Goal: Task Accomplishment & Management: Use online tool/utility

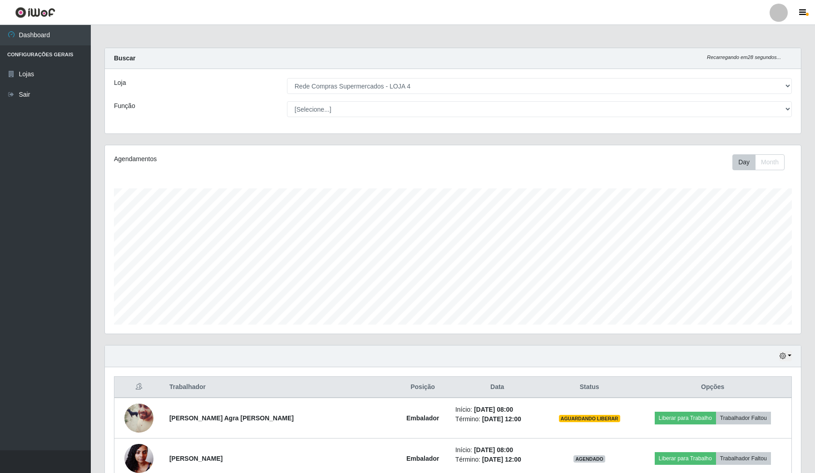
select select "159"
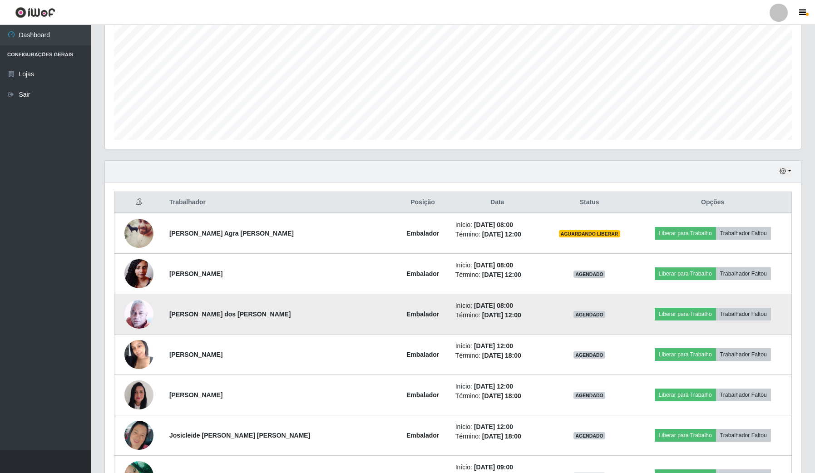
scroll to position [227, 0]
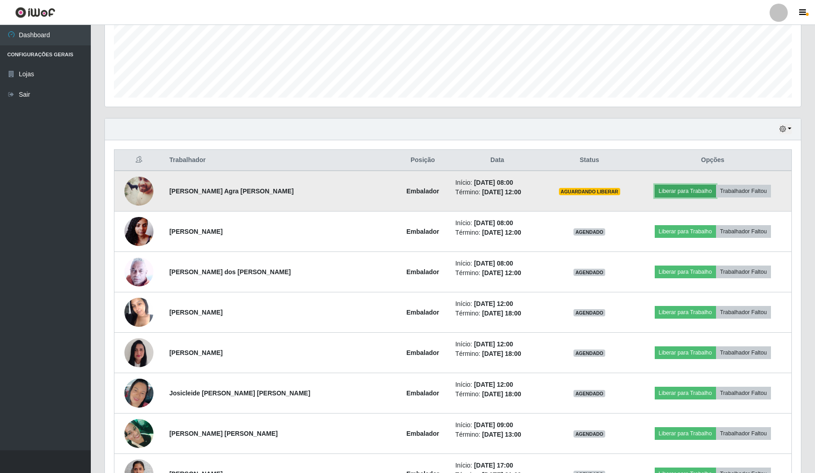
click at [655, 193] on button "Liberar para Trabalho" at bounding box center [685, 191] width 61 height 13
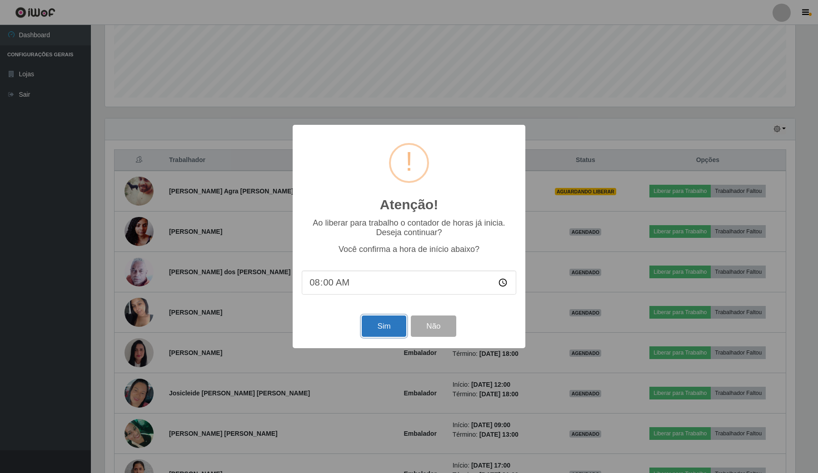
click at [384, 337] on button "Sim" at bounding box center [384, 326] width 44 height 21
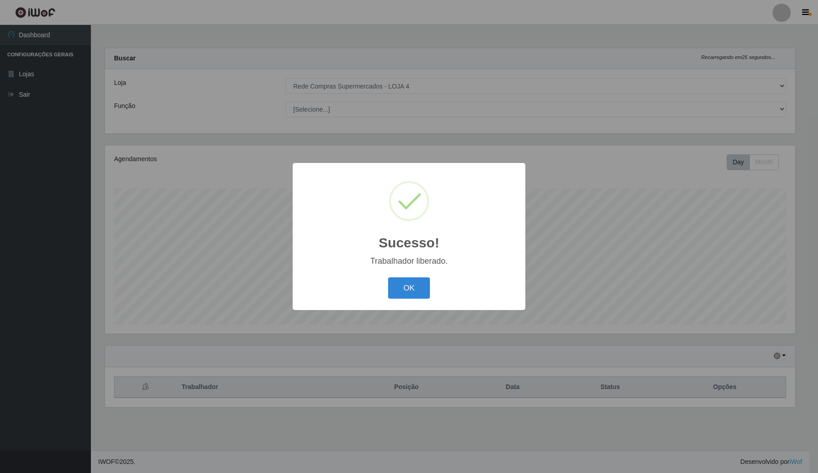
drag, startPoint x: 406, startPoint y: 285, endPoint x: 516, endPoint y: 291, distance: 111.0
click at [414, 284] on button "OK" at bounding box center [409, 288] width 42 height 21
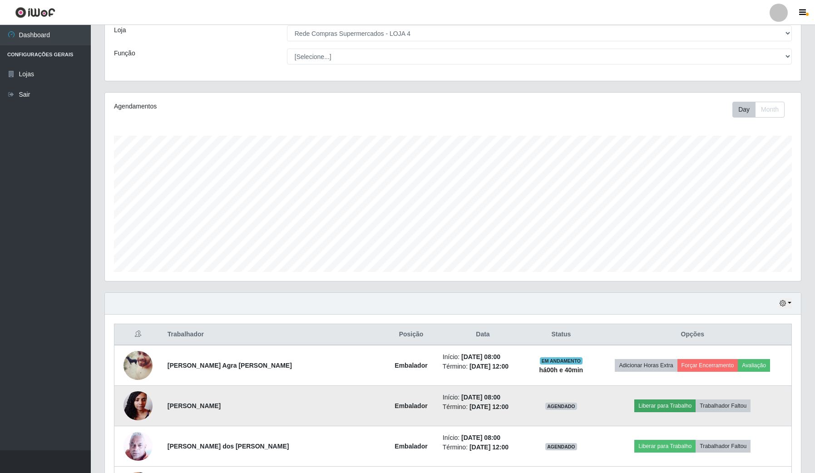
scroll to position [114, 0]
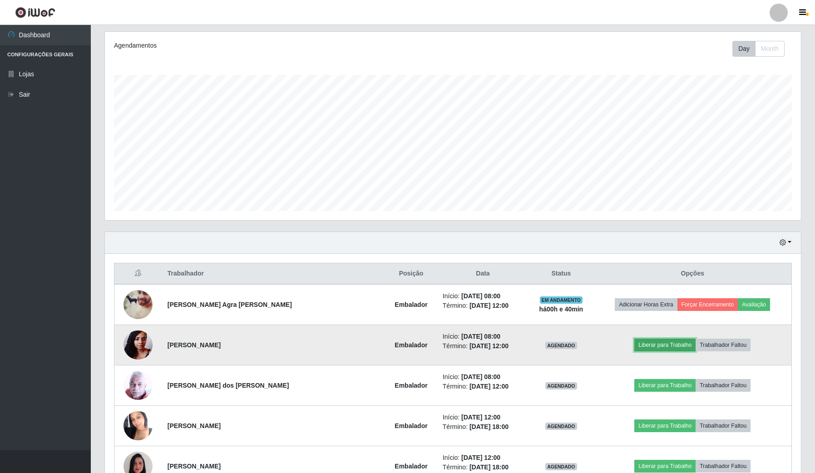
click at [661, 346] on button "Liberar para Trabalho" at bounding box center [664, 345] width 61 height 13
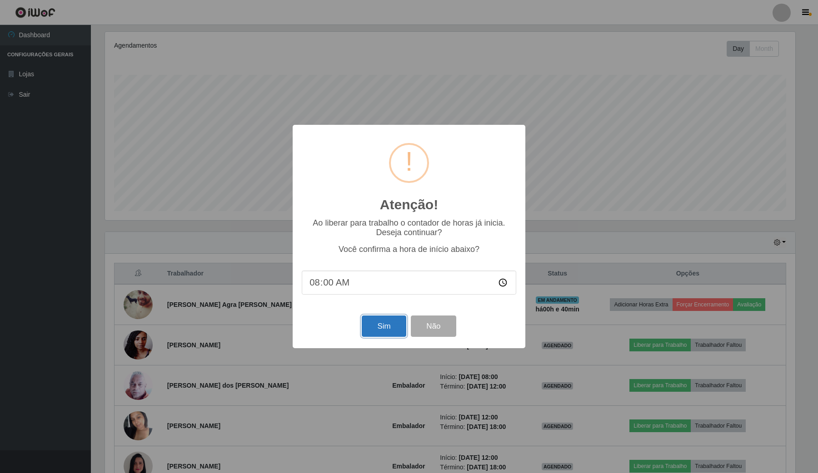
click at [390, 330] on button "Sim" at bounding box center [384, 326] width 44 height 21
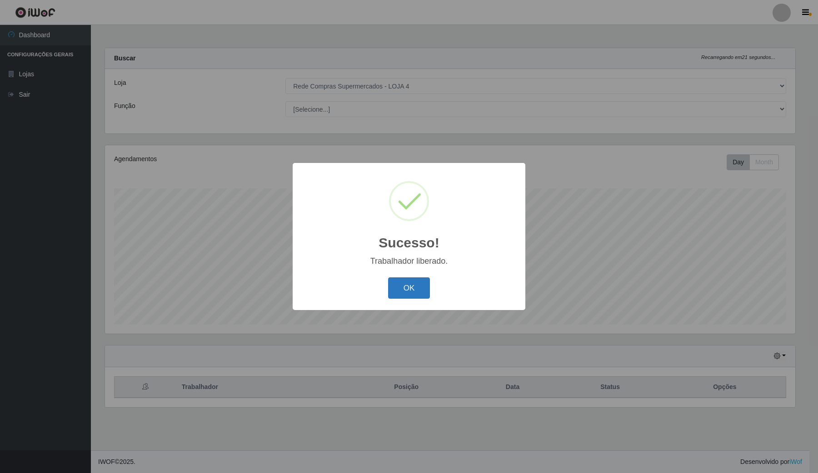
click at [414, 291] on button "OK" at bounding box center [409, 288] width 42 height 21
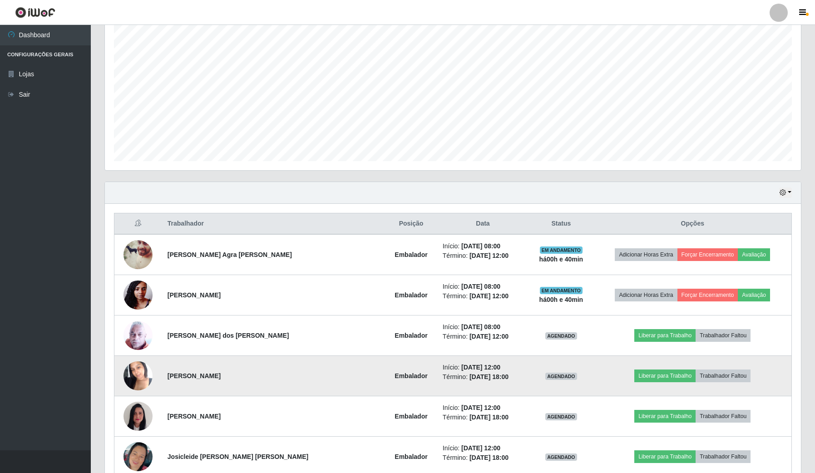
scroll to position [170, 0]
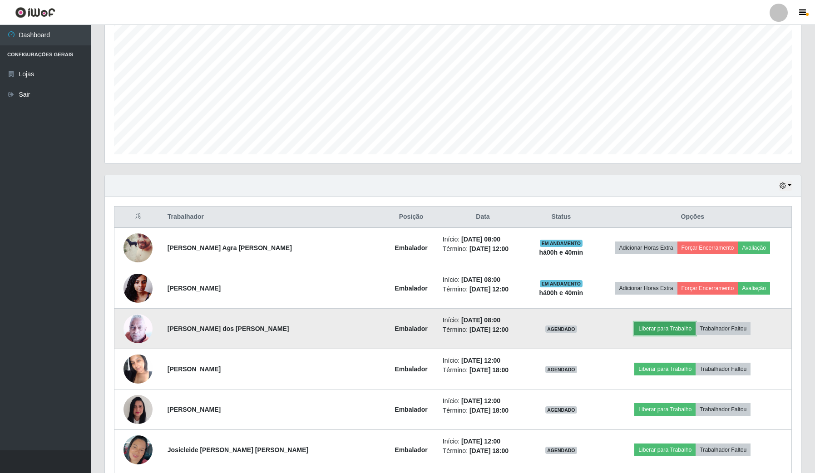
click at [653, 334] on button "Liberar para Trabalho" at bounding box center [664, 328] width 61 height 13
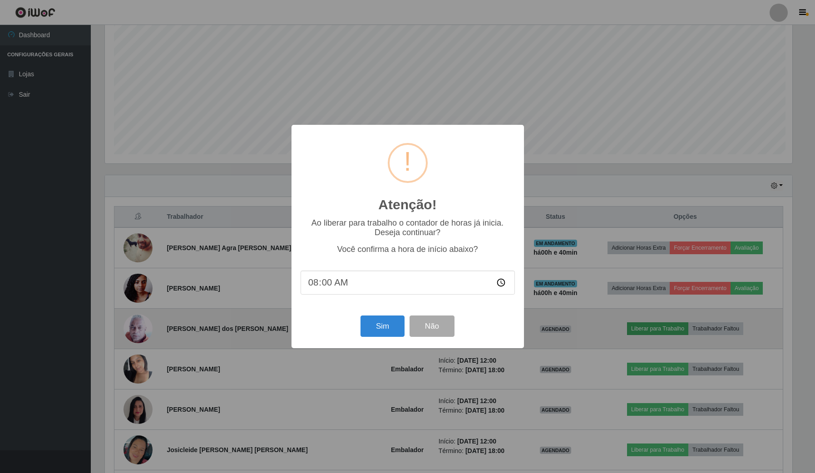
scroll to position [189, 689]
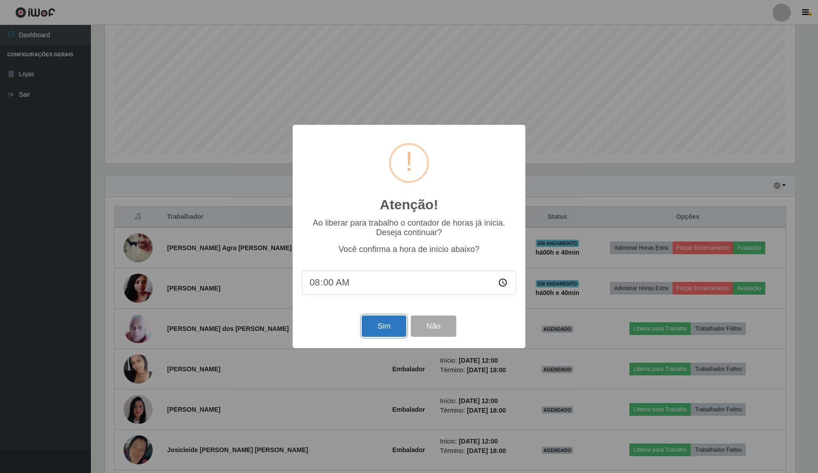
click at [377, 323] on button "Sim" at bounding box center [384, 326] width 44 height 21
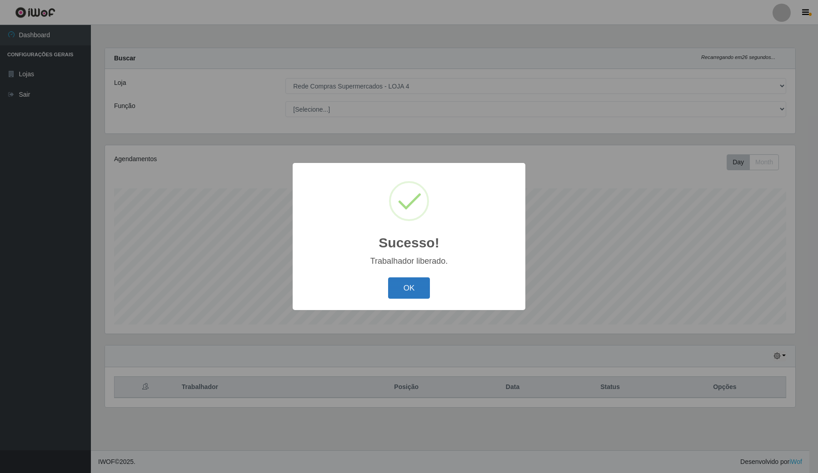
click at [400, 293] on button "OK" at bounding box center [409, 288] width 42 height 21
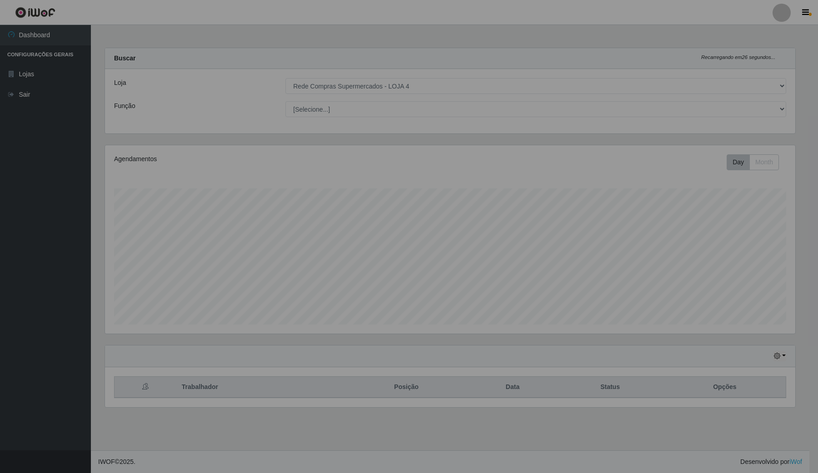
scroll to position [0, 0]
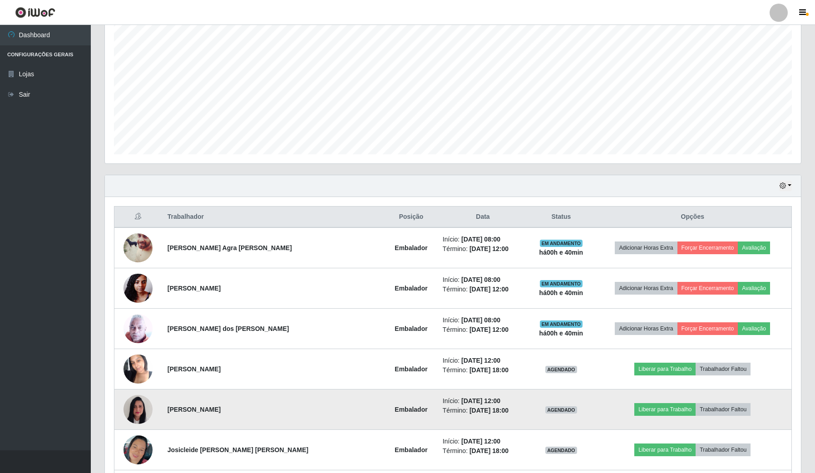
click at [146, 415] on img at bounding box center [138, 410] width 29 height 39
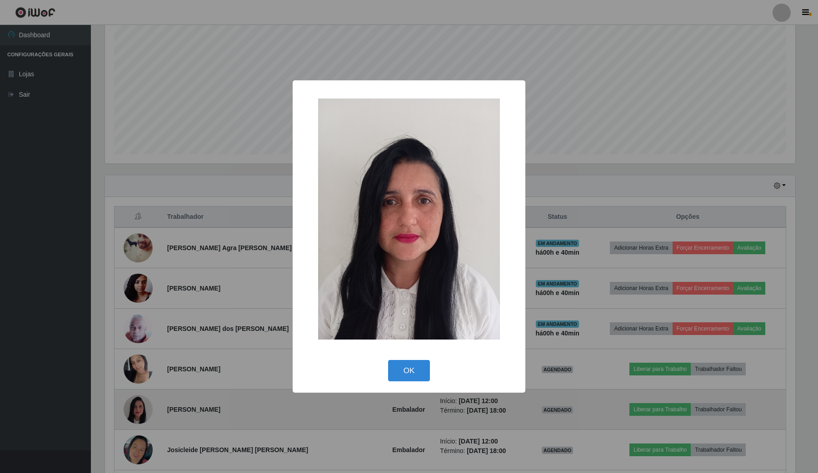
click at [146, 415] on div "× OK Cancel" at bounding box center [409, 236] width 818 height 473
